Goal: Use online tool/utility: Use online tool/utility

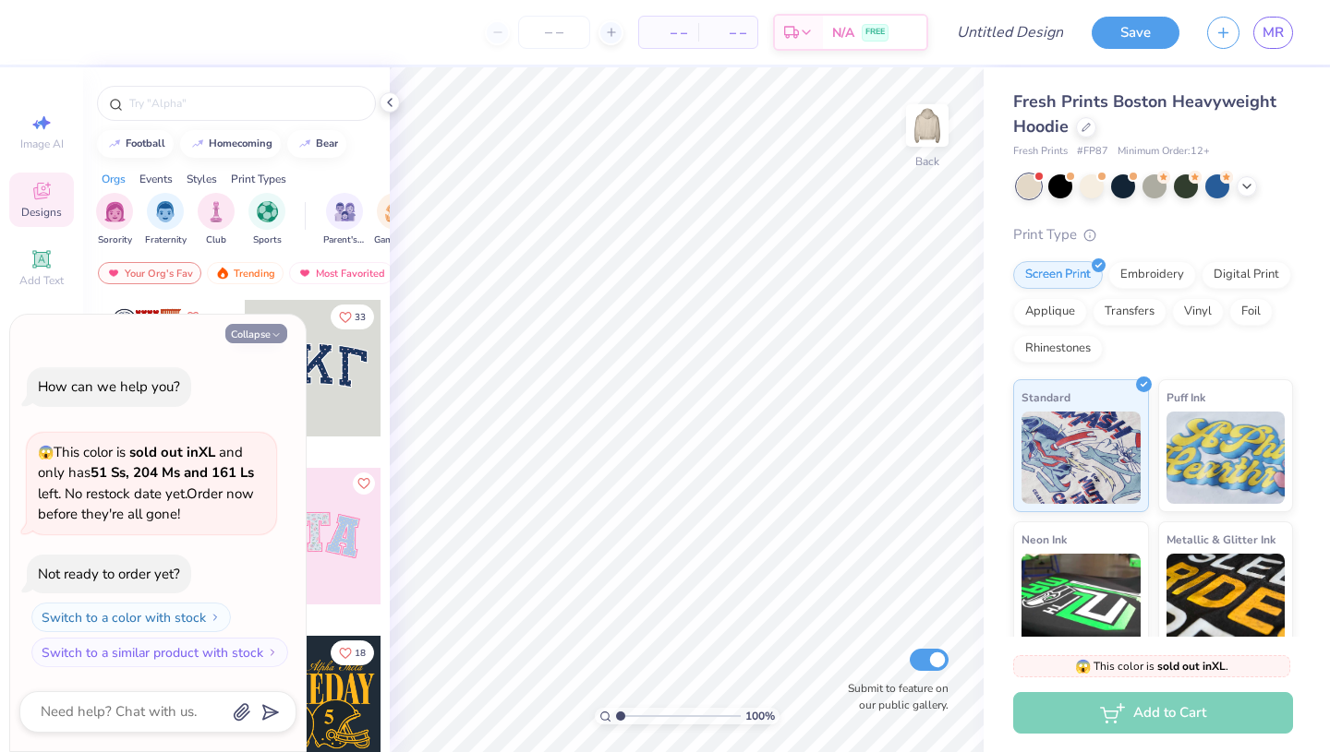
click at [265, 332] on button "Collapse" at bounding box center [256, 333] width 62 height 19
type textarea "x"
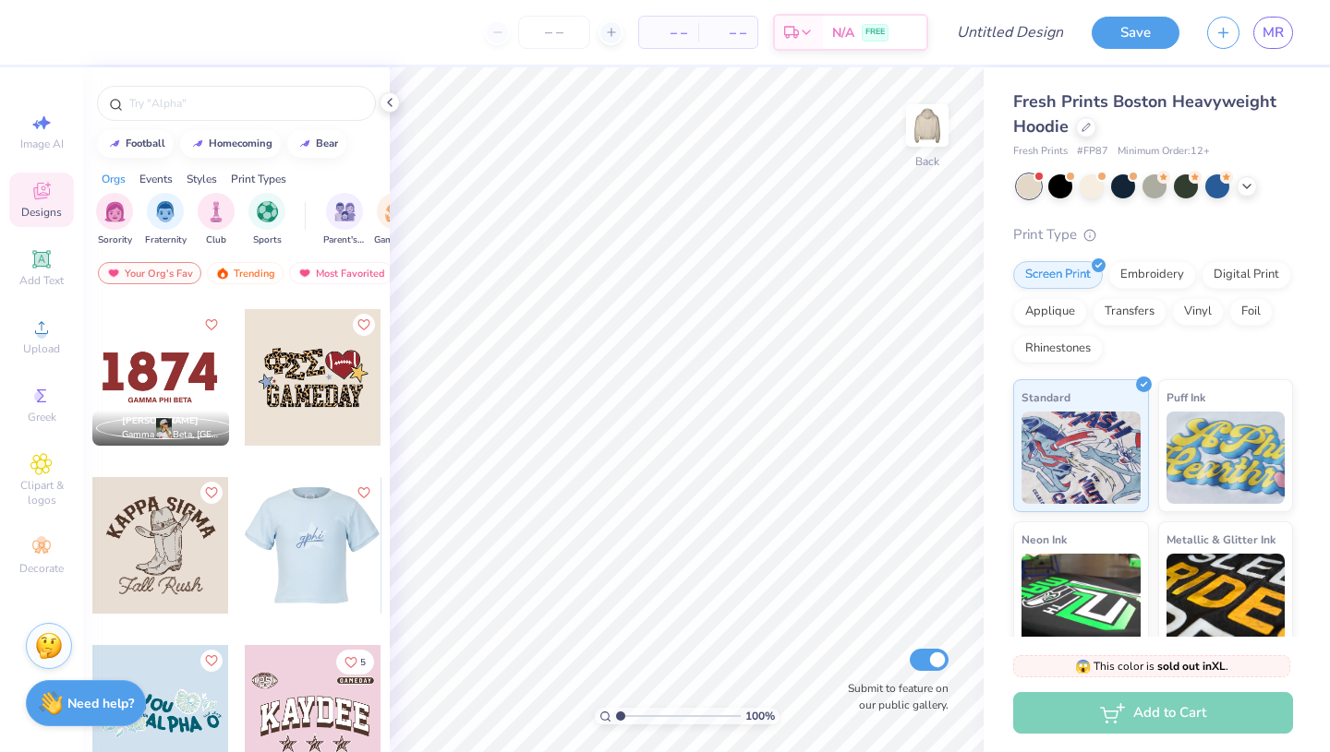
scroll to position [7821, 0]
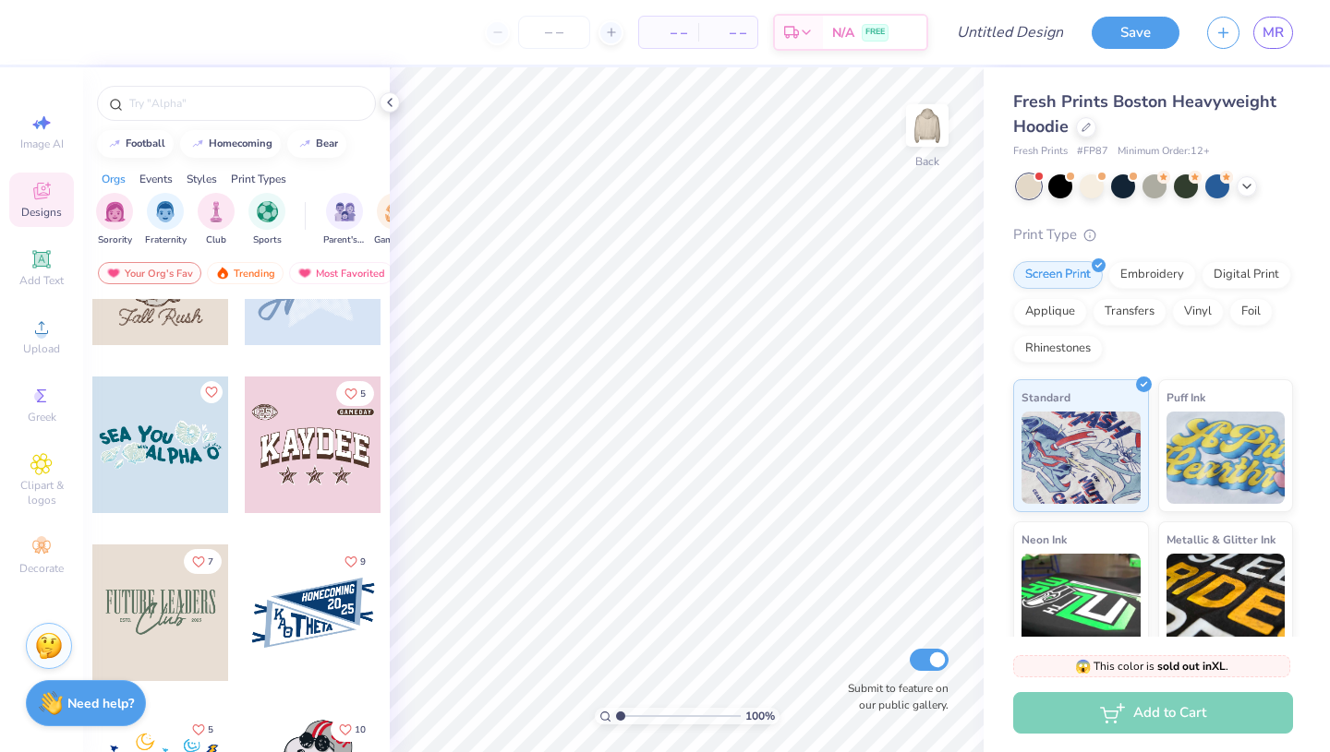
click at [145, 608] on div at bounding box center [160, 613] width 137 height 137
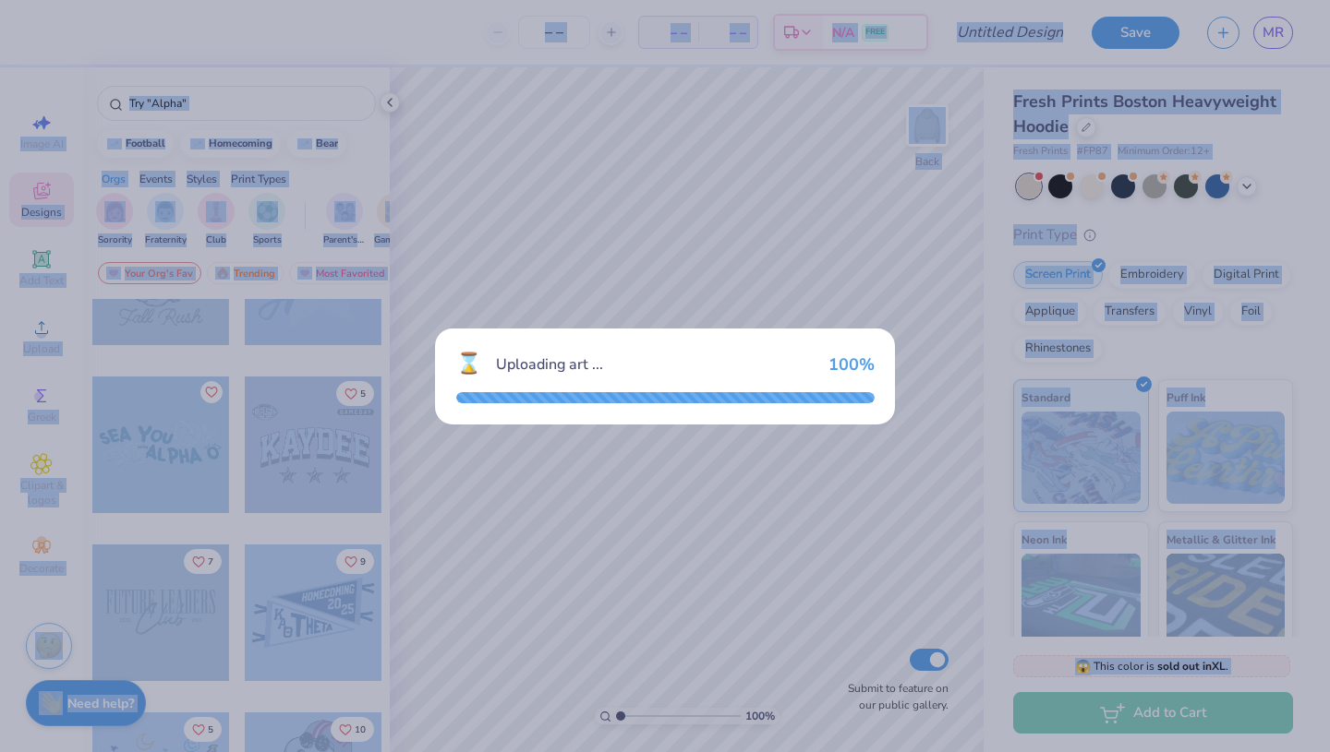
drag, startPoint x: 579, startPoint y: 680, endPoint x: 1329, endPoint y: -78, distance: 1066.2
click at [1329, 0] on html "– – Per Item – – Total Est. Delivery N/A FREE Design Title Save MR Image AI Des…" at bounding box center [665, 376] width 1330 height 752
